Goal: Use online tool/utility: Utilize a website feature to perform a specific function

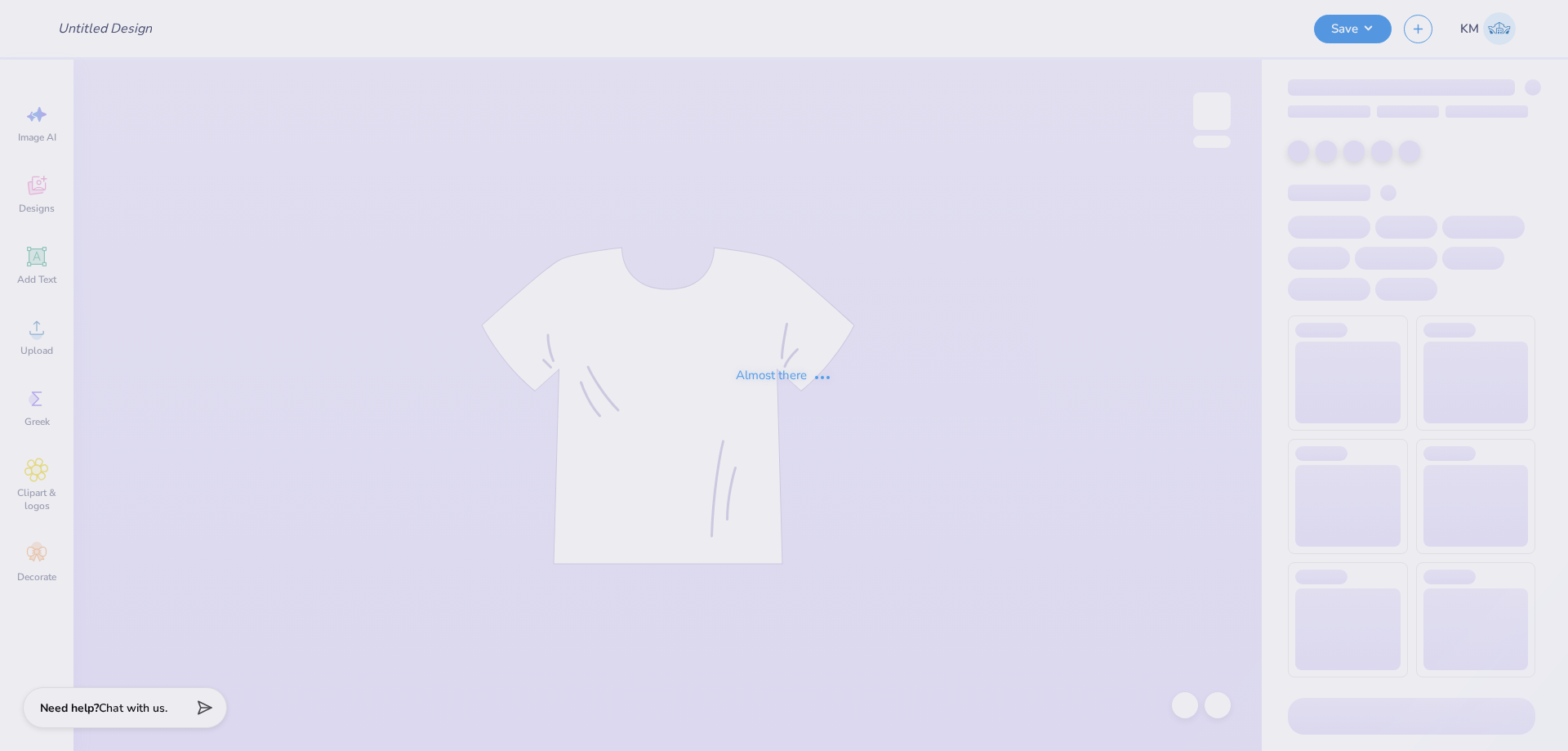
type input "Vol Wake"
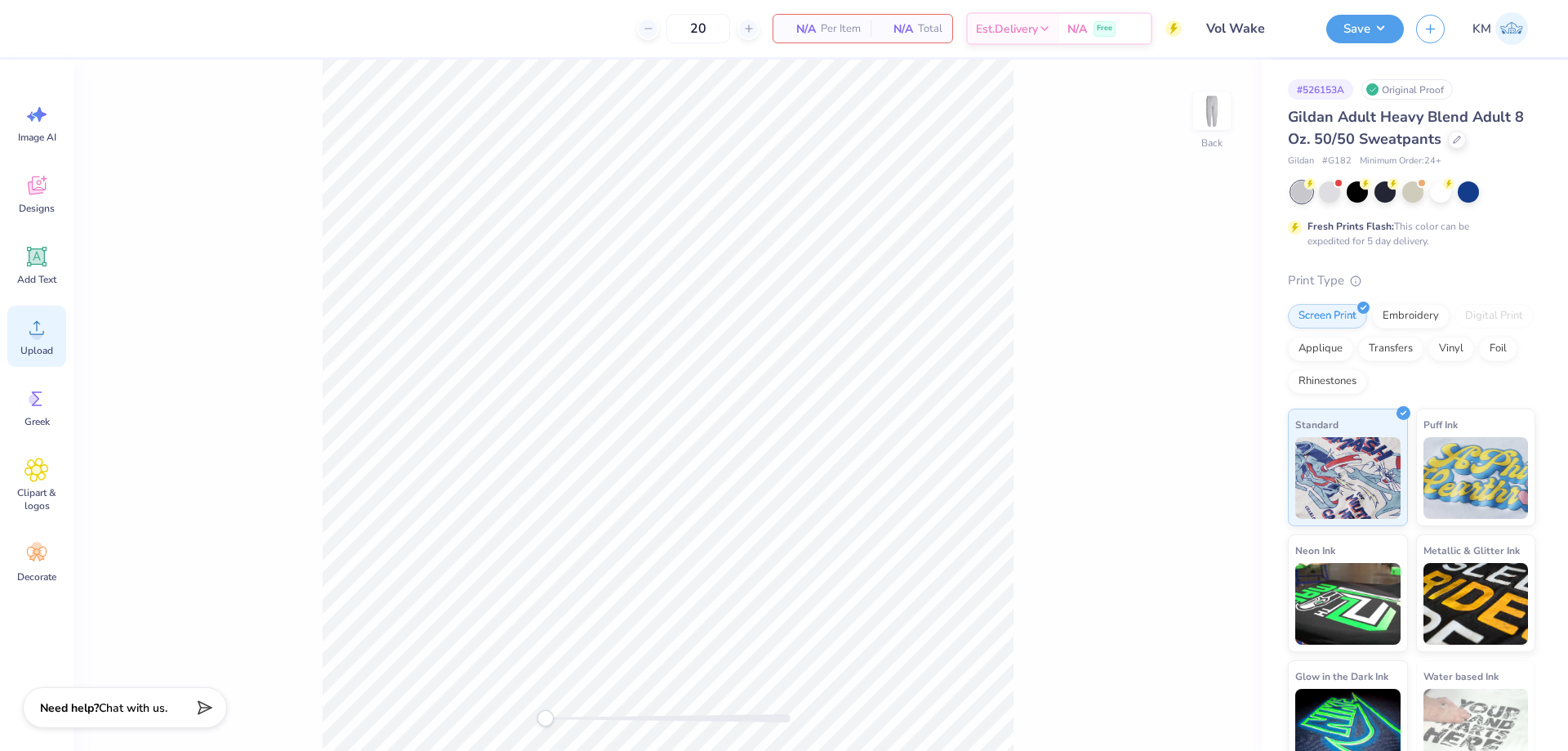
click at [29, 339] on icon at bounding box center [37, 328] width 25 height 25
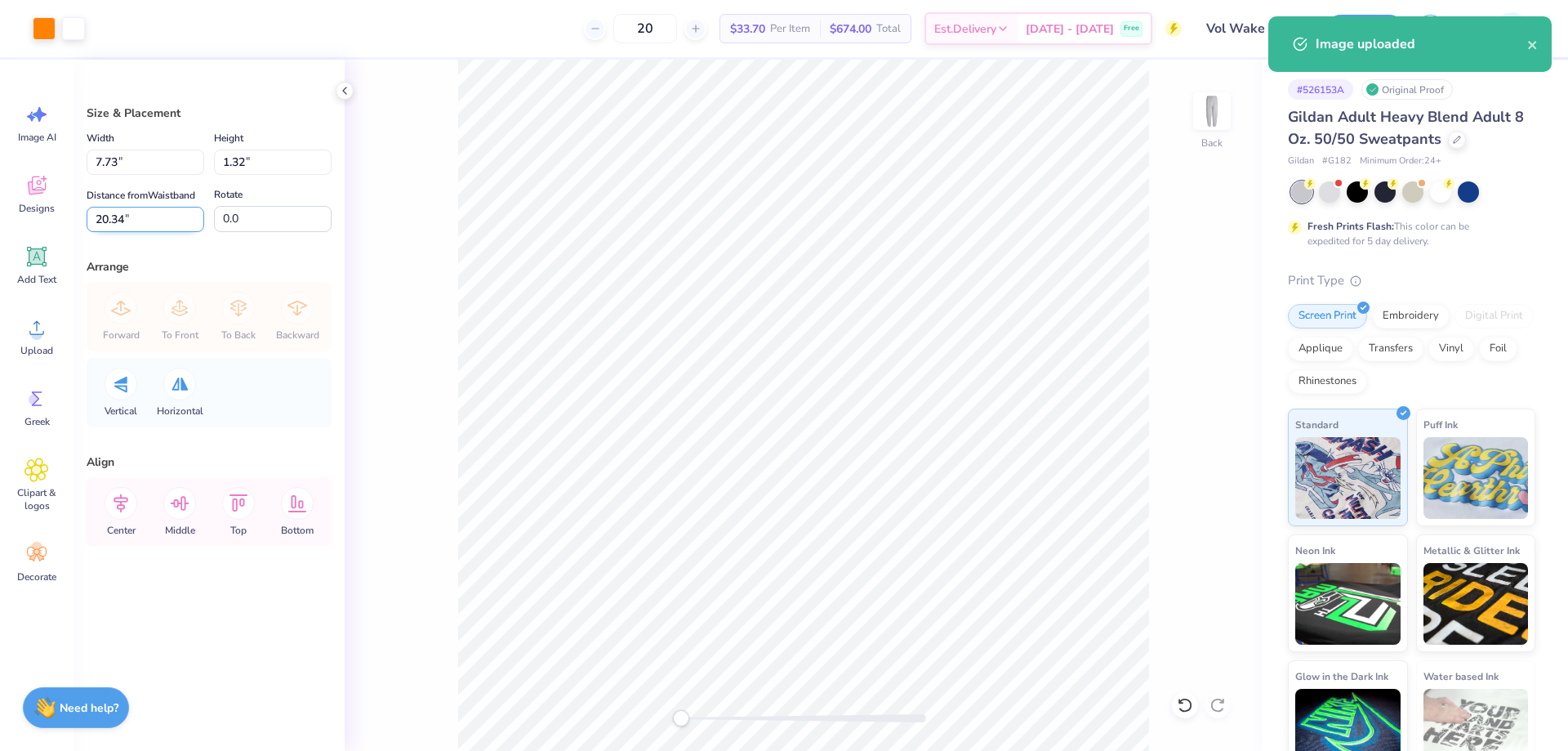
drag, startPoint x: 252, startPoint y: 214, endPoint x: 182, endPoint y: 220, distance: 70.3
click at [183, 220] on div "Distance from Waistband 20.34 20.34 " Rotate 0.0" at bounding box center [209, 208] width 245 height 48
type input "90.0"
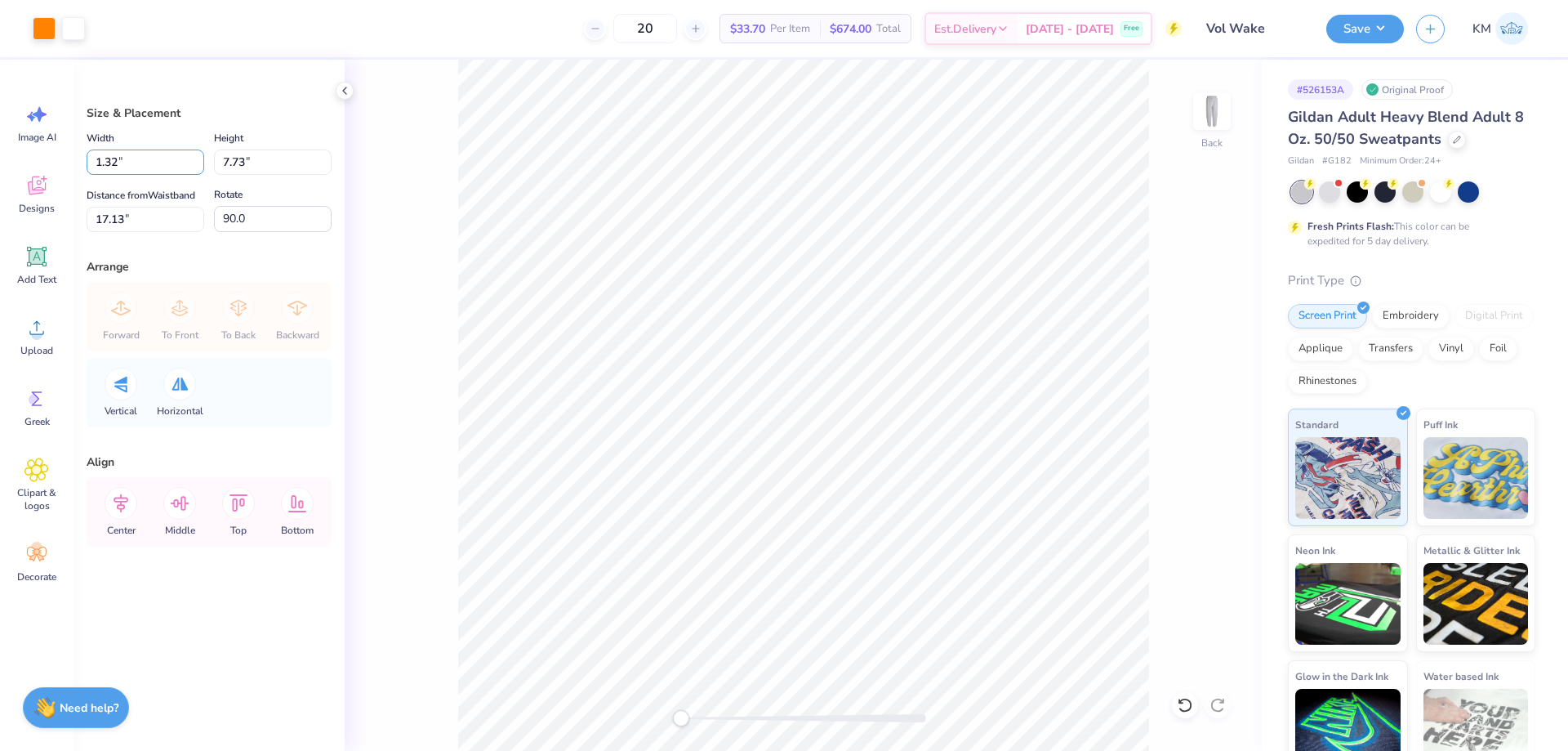
drag, startPoint x: 120, startPoint y: 163, endPoint x: 39, endPoint y: 161, distance: 81.0
click at [39, 161] on div "Art colors 20 $33.70 Per Item $674.00 Total Est. Delivery [DATE] - [DATE] Free …" at bounding box center [784, 376] width 1568 height 751
type input "3.07"
type input "18.00"
type input "12.00"
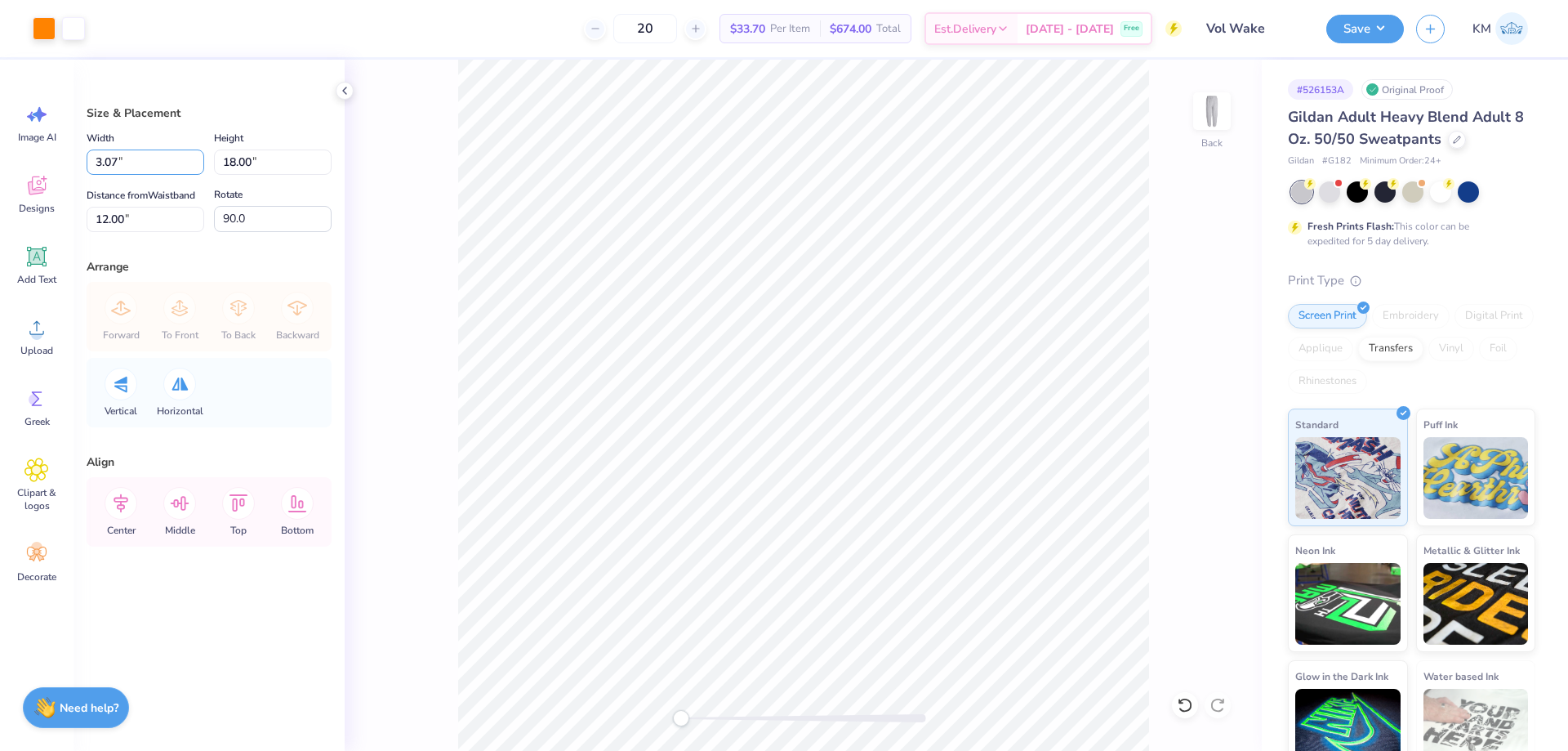
drag, startPoint x: 127, startPoint y: 163, endPoint x: 76, endPoint y: 163, distance: 51.0
click at [76, 163] on div "Size & Placement Width 3.07 3.07 " Height 18.00 18.00 " Distance from Waistband…" at bounding box center [209, 405] width 271 height 691
type input "3.00"
type input "17.60"
type input "12.20"
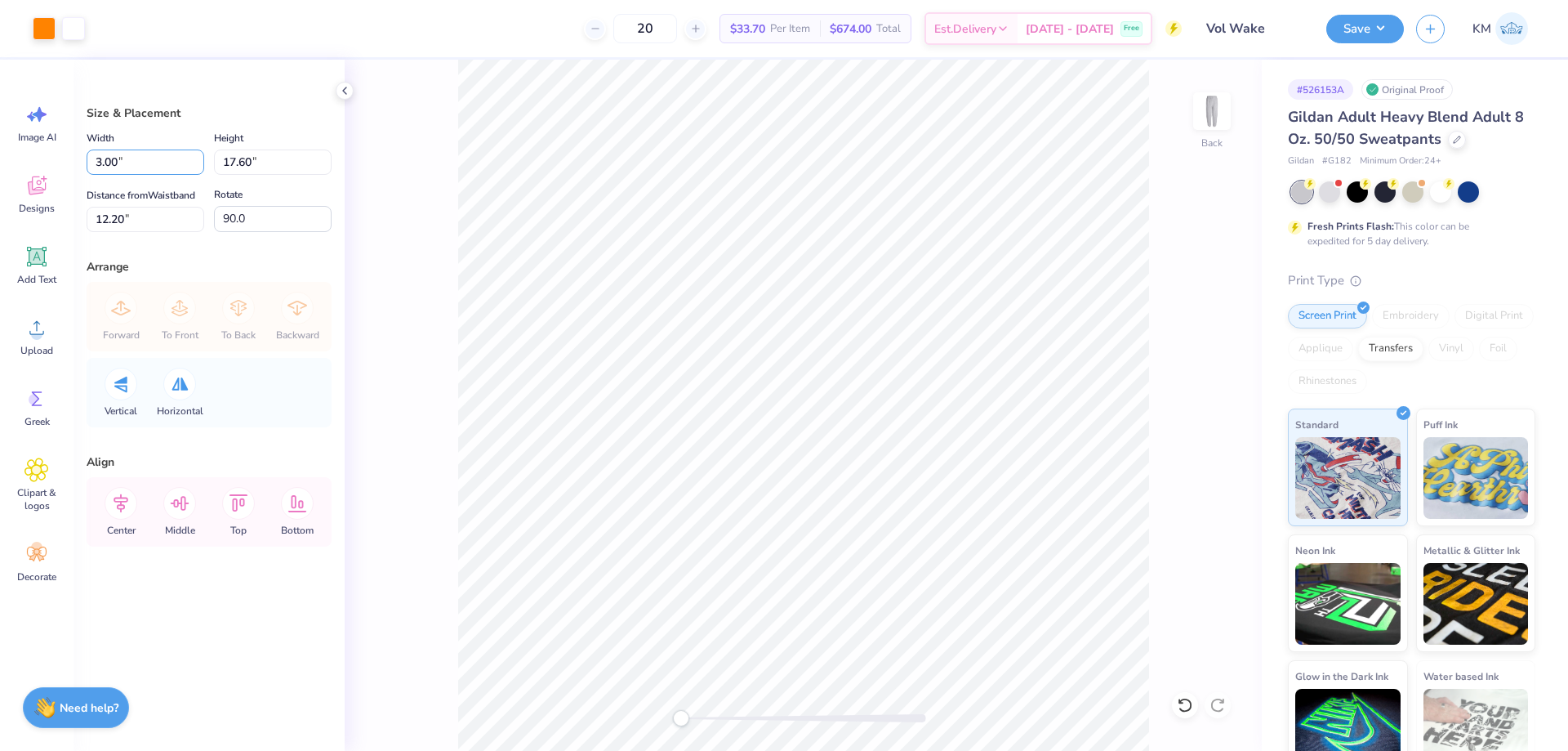
drag, startPoint x: 120, startPoint y: 159, endPoint x: 58, endPoint y: 160, distance: 62.0
click at [58, 160] on div "Art colors 20 $33.70 Per Item $674.00 Total Est. Delivery [DATE] - [DATE] Free …" at bounding box center [784, 376] width 1568 height 751
type input "2.00"
type input "11.73"
type input "15.13"
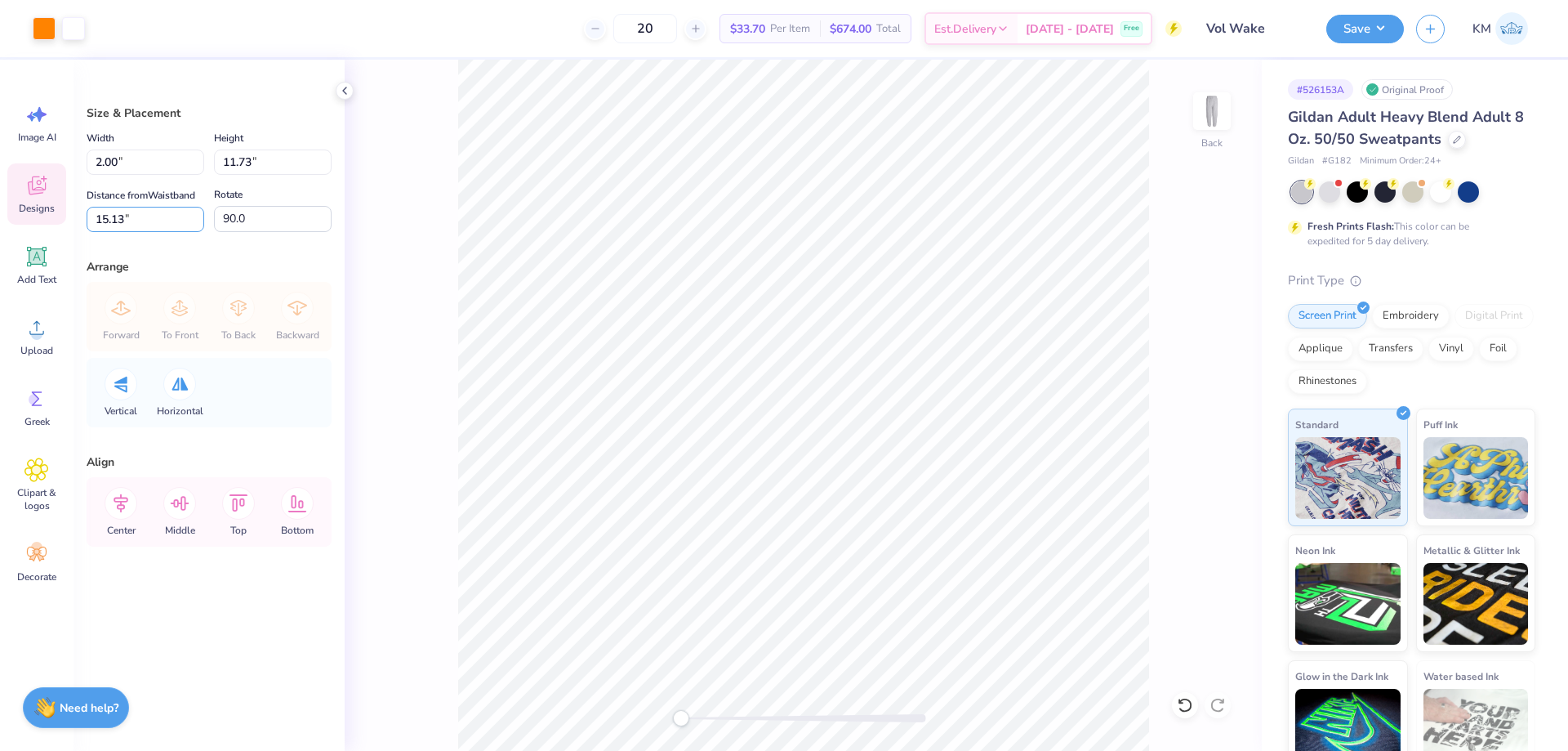
drag, startPoint x: 123, startPoint y: 217, endPoint x: 42, endPoint y: 217, distance: 81.0
click at [43, 217] on div "Art colors 20 $33.70 Per Item $674.00 Total Est. Delivery [DATE] - [DATE] Free …" at bounding box center [784, 376] width 1568 height 751
type input "15"
drag, startPoint x: 126, startPoint y: 217, endPoint x: 77, endPoint y: 219, distance: 49.0
click at [77, 219] on div "Size & Placement Width 2.00 2.00 " Height 11.73 11.73 " Distance from Waistband…" at bounding box center [209, 405] width 271 height 691
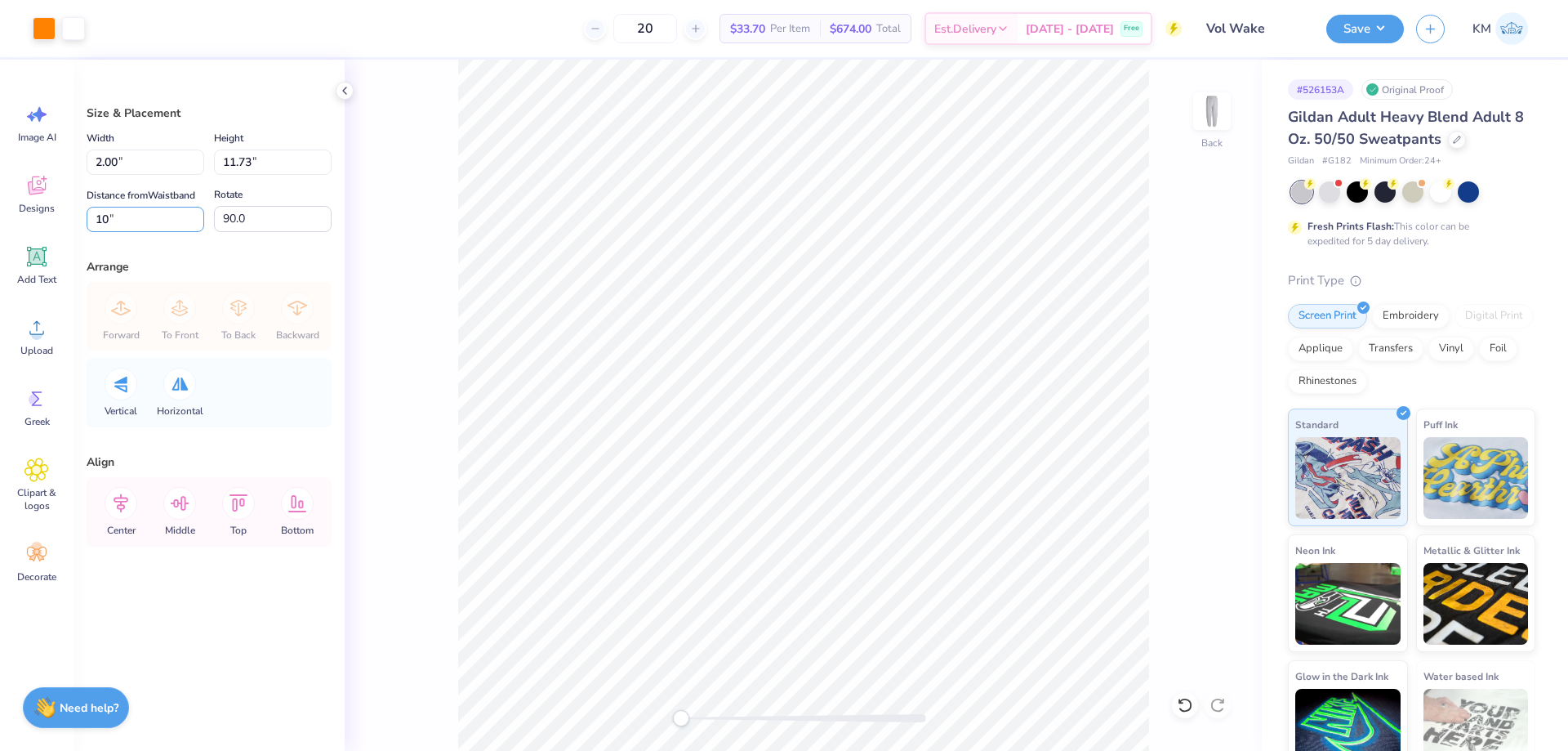
type input "10"
drag, startPoint x: 121, startPoint y: 216, endPoint x: 45, endPoint y: 214, distance: 76.0
click at [45, 214] on div "Art colors 20 $33.70 Per Item $674.00 Total Est. Delivery [DATE] - [DATE] Free …" at bounding box center [784, 376] width 1568 height 751
drag, startPoint x: 127, startPoint y: 215, endPoint x: 21, endPoint y: 233, distance: 107.5
click at [32, 218] on div "Art colors 20 $33.70 Per Item $674.00 Total Est. Delivery [DATE] - [DATE] Free …" at bounding box center [784, 376] width 1568 height 751
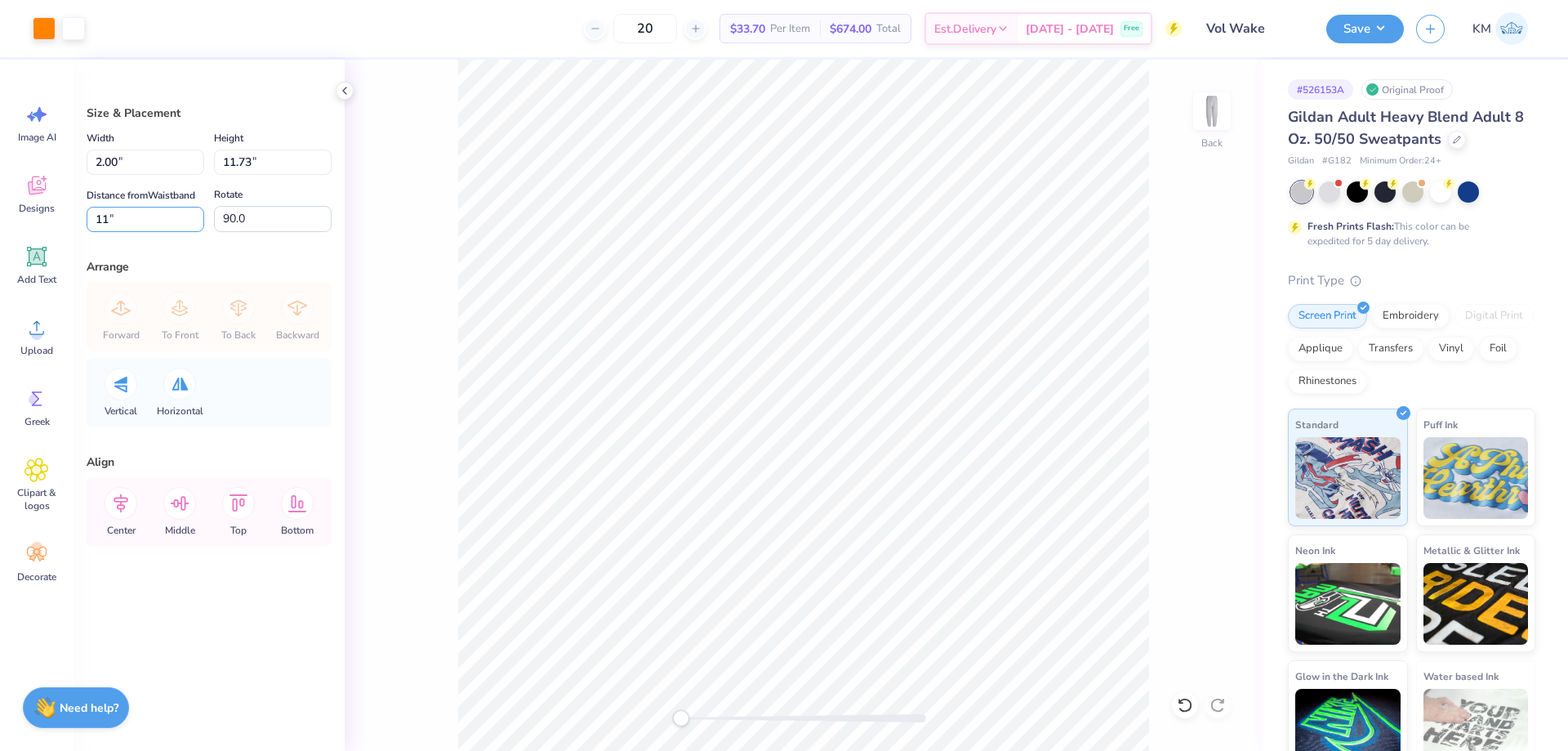
type input "11"
click at [1364, 40] on button "Save" at bounding box center [1365, 27] width 78 height 28
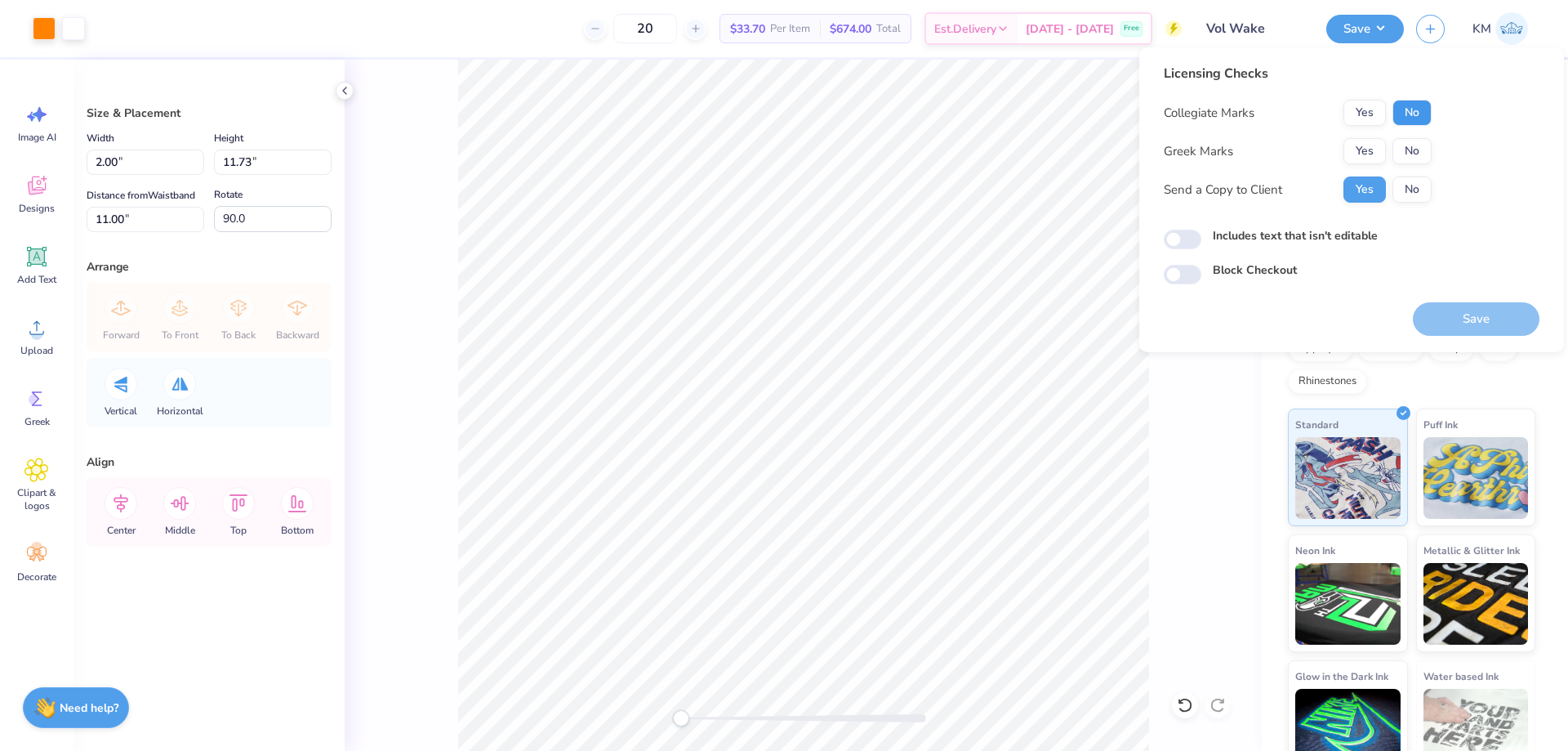
drag, startPoint x: 1417, startPoint y: 109, endPoint x: 1416, endPoint y: 137, distance: 28.0
click at [1417, 110] on button "No" at bounding box center [1412, 113] width 39 height 27
click at [1416, 143] on button "No" at bounding box center [1412, 151] width 39 height 27
click at [1454, 329] on button "Save" at bounding box center [1476, 319] width 127 height 34
